Goal: Task Accomplishment & Management: Use online tool/utility

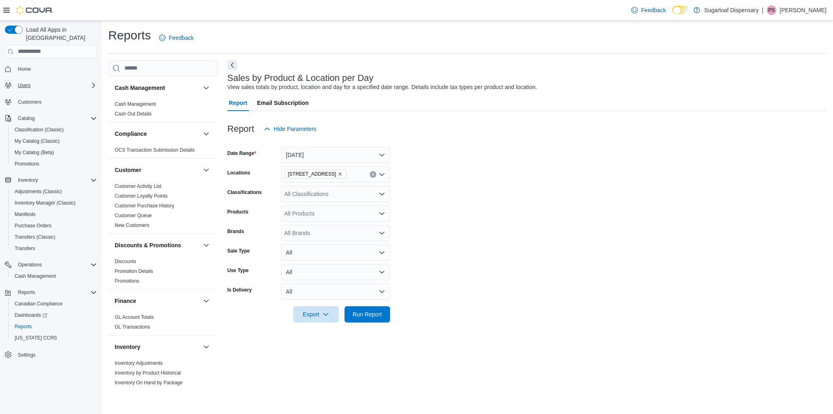
scroll to position [463, 0]
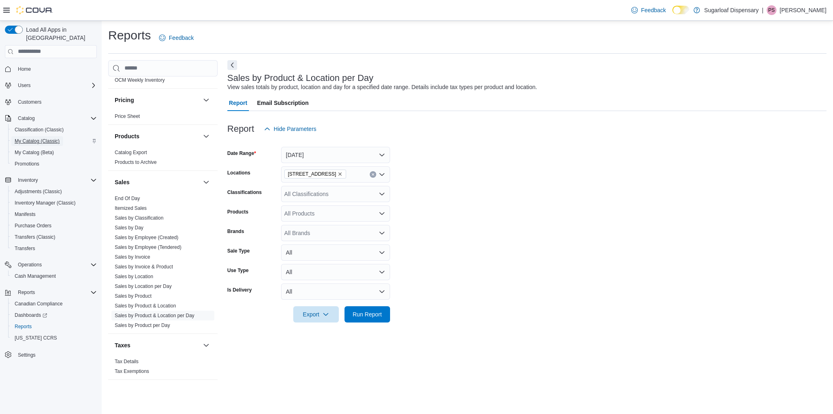
click at [32, 138] on span "My Catalog (Classic)" at bounding box center [37, 141] width 45 height 7
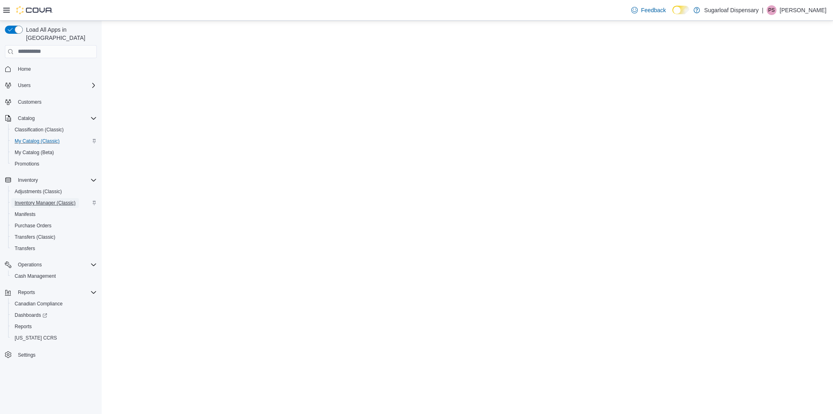
click at [31, 200] on span "Inventory Manager (Classic)" at bounding box center [45, 203] width 61 height 7
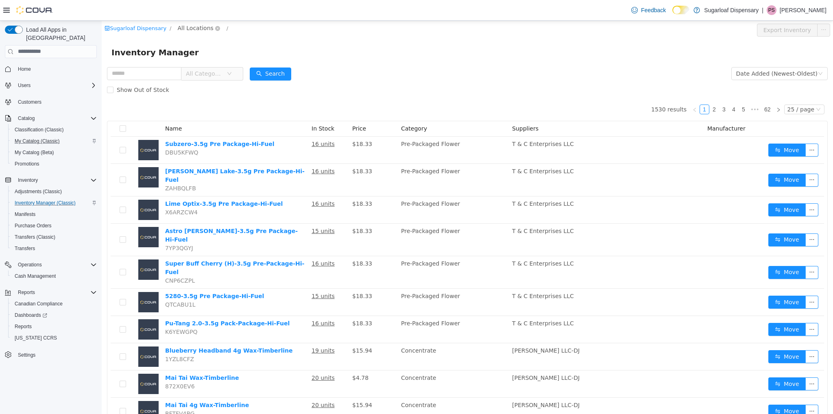
click at [178, 30] on span "All Locations" at bounding box center [196, 27] width 36 height 9
click at [198, 76] on span "[STREET_ADDRESS]" at bounding box center [217, 71] width 61 height 11
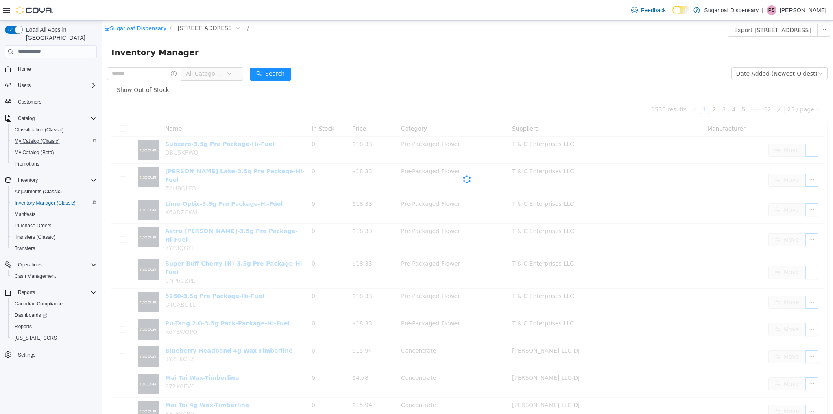
click at [226, 75] on span "All Categories" at bounding box center [206, 73] width 41 height 12
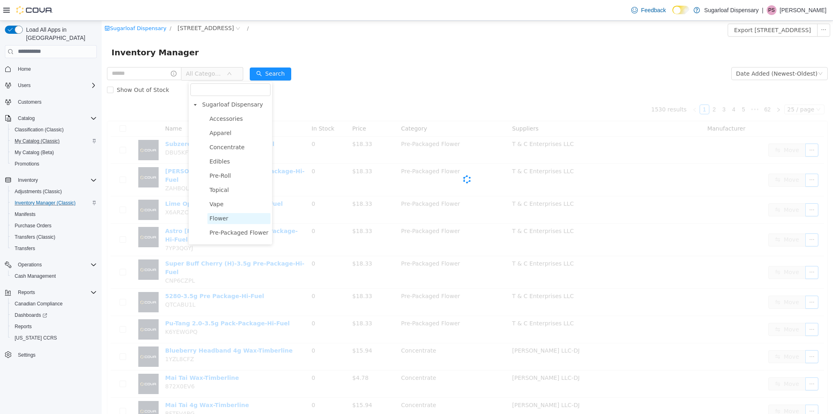
click at [226, 216] on span "Flower" at bounding box center [238, 218] width 63 height 11
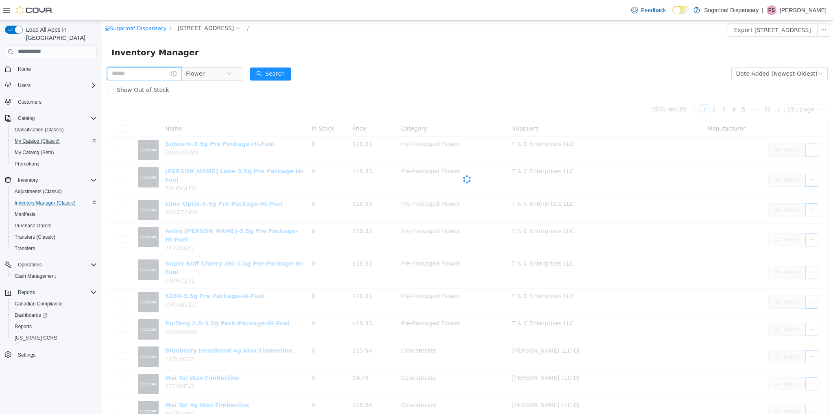
click at [139, 72] on input "text" at bounding box center [144, 73] width 74 height 13
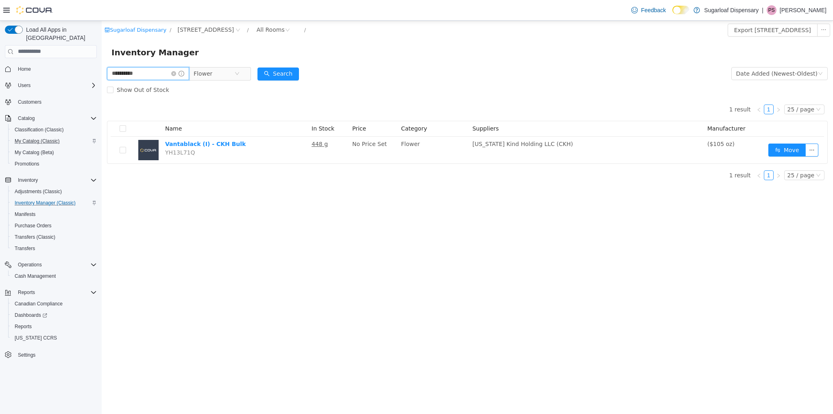
click at [160, 74] on input "**********" at bounding box center [148, 73] width 82 height 13
type input "*********"
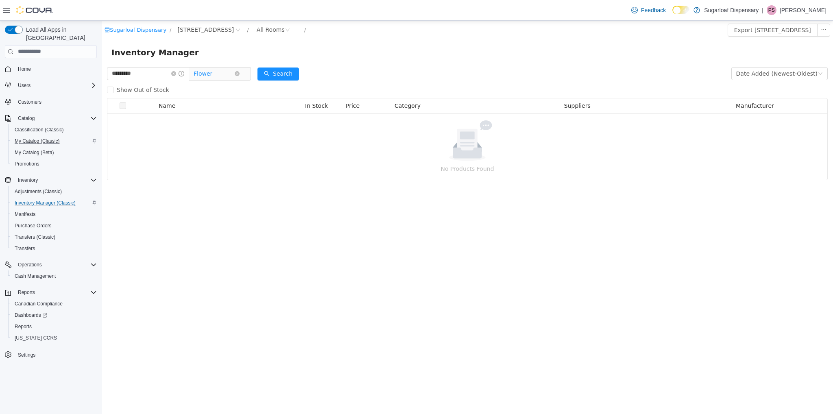
click at [217, 74] on span "Flower" at bounding box center [214, 73] width 41 height 12
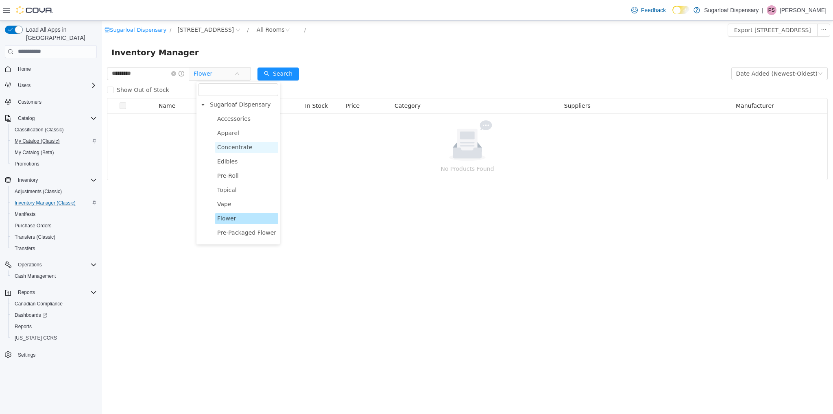
click at [250, 146] on span "Concentrate" at bounding box center [246, 146] width 63 height 11
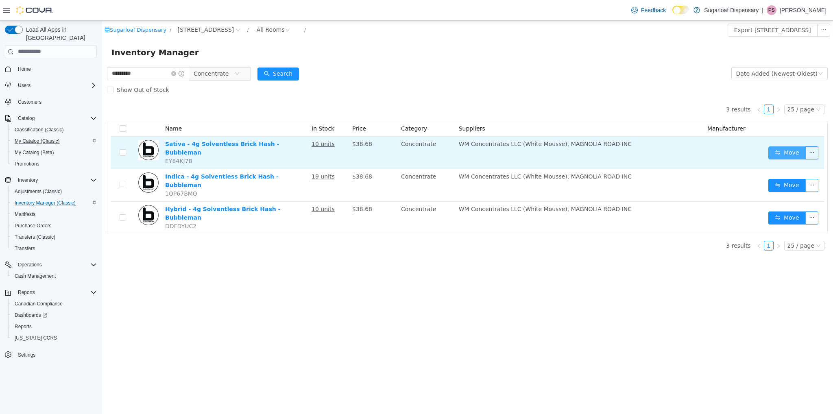
click at [789, 154] on button "Move" at bounding box center [786, 152] width 37 height 13
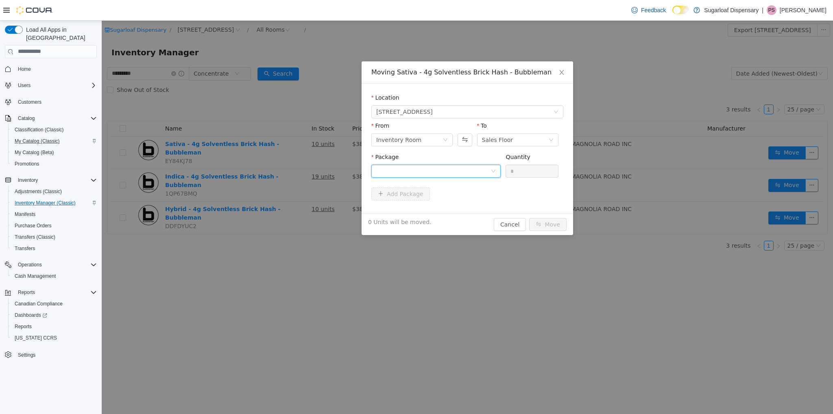
click at [396, 168] on div at bounding box center [433, 171] width 114 height 12
click at [400, 206] on span "Quantity : 10 Units" at bounding box center [401, 209] width 50 height 7
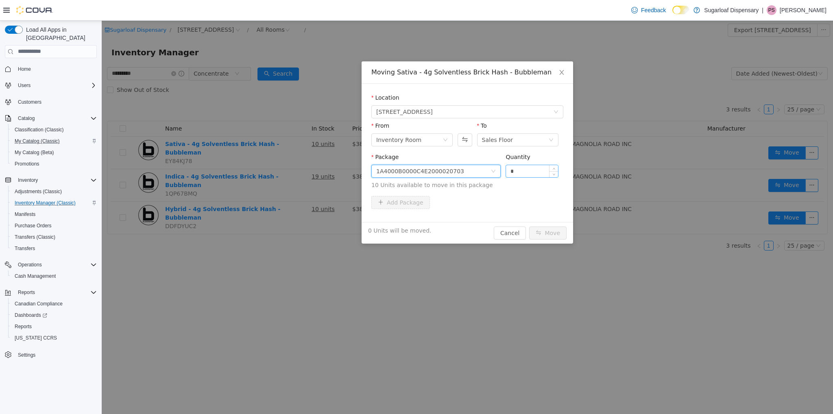
click at [524, 172] on input "*" at bounding box center [532, 171] width 52 height 12
type input "***"
click at [529, 226] on button "Move" at bounding box center [547, 232] width 37 height 13
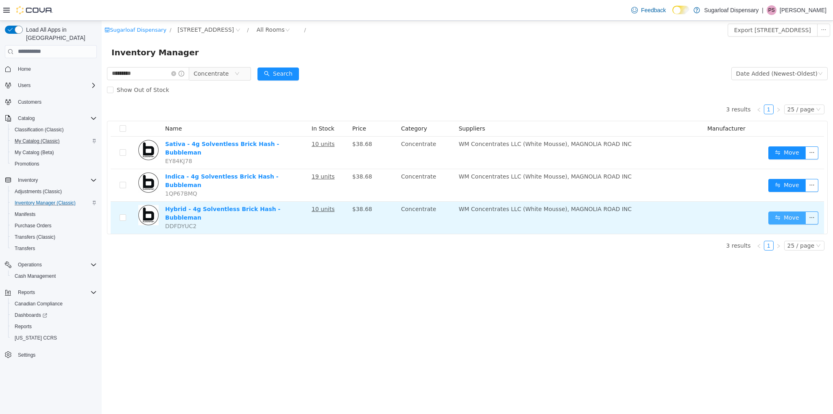
click at [790, 211] on button "Move" at bounding box center [786, 217] width 37 height 13
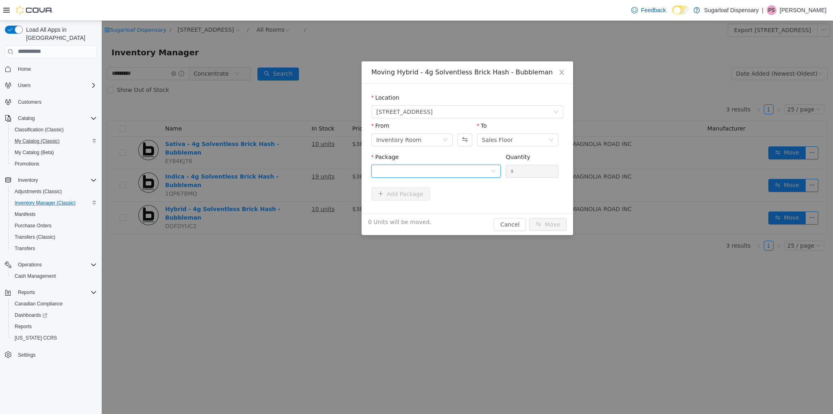
click at [454, 174] on div at bounding box center [433, 171] width 114 height 12
click at [453, 201] on li "1A4000B0000C4E2000020700 Quantity : 10 Units" at bounding box center [435, 205] width 129 height 22
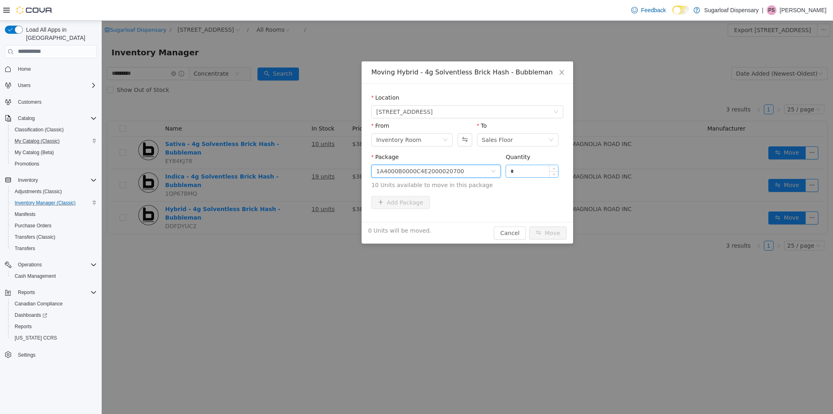
click at [522, 169] on input "*" at bounding box center [532, 171] width 52 height 12
type input "***"
click at [529, 226] on button "Move" at bounding box center [547, 232] width 37 height 13
